Goal: Check status: Check status

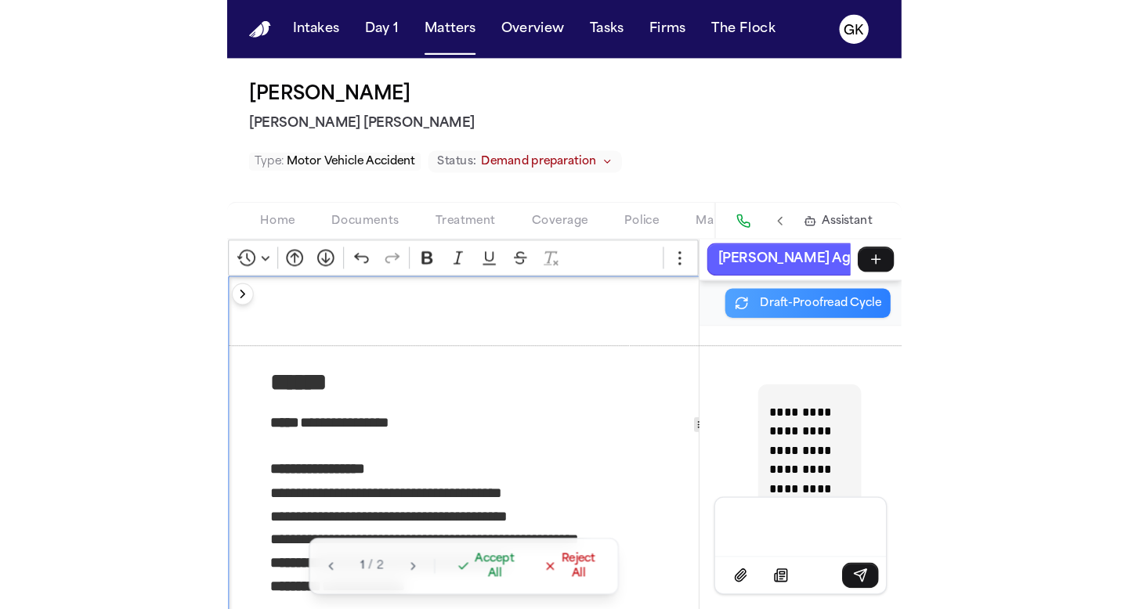
scroll to position [109684, 0]
